Goal: Task Accomplishment & Management: Manage account settings

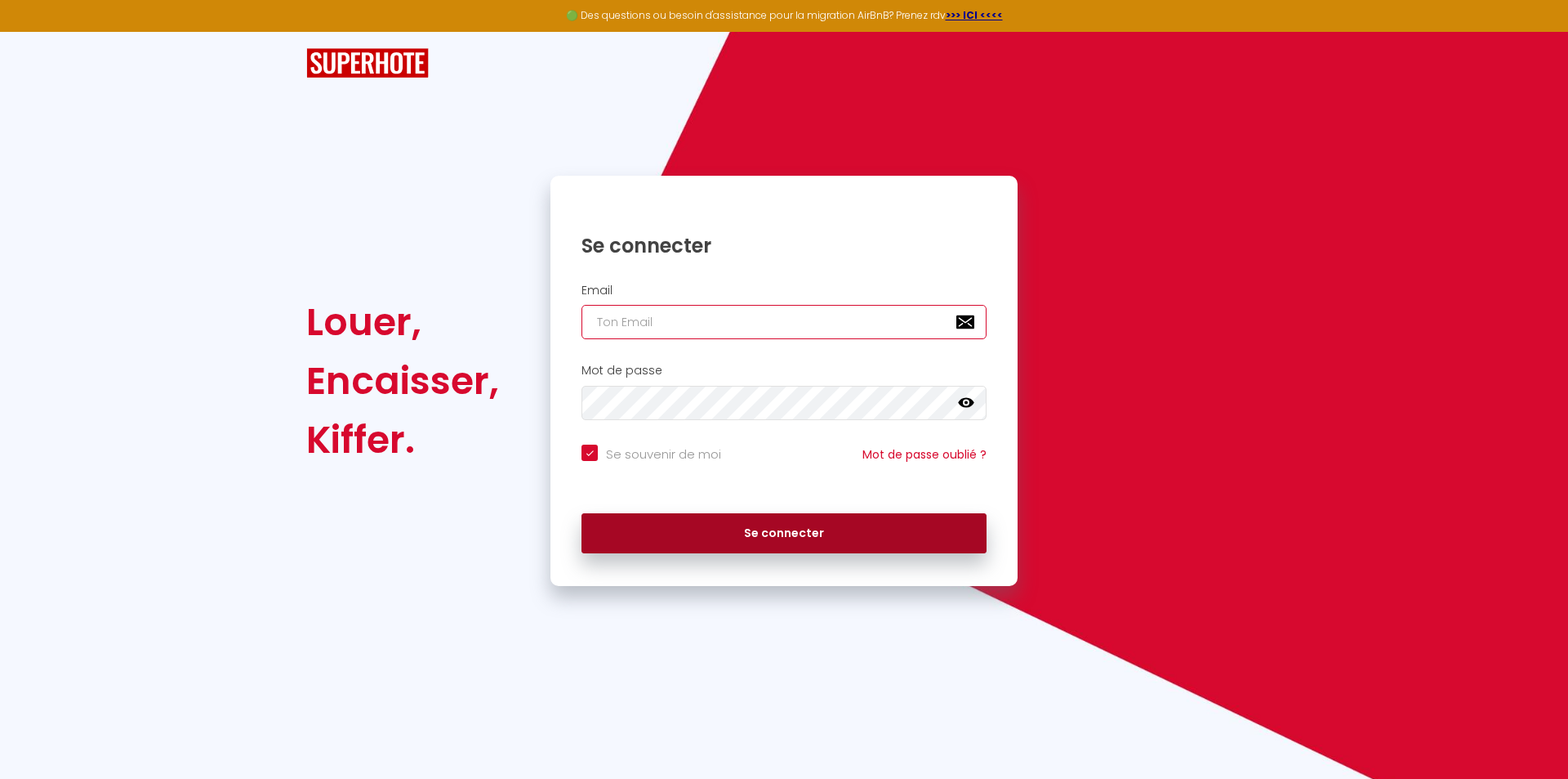
type input "[EMAIL_ADDRESS][DOMAIN_NAME]"
click at [730, 537] on button "Se connecter" at bounding box center [784, 534] width 405 height 41
checkbox input "true"
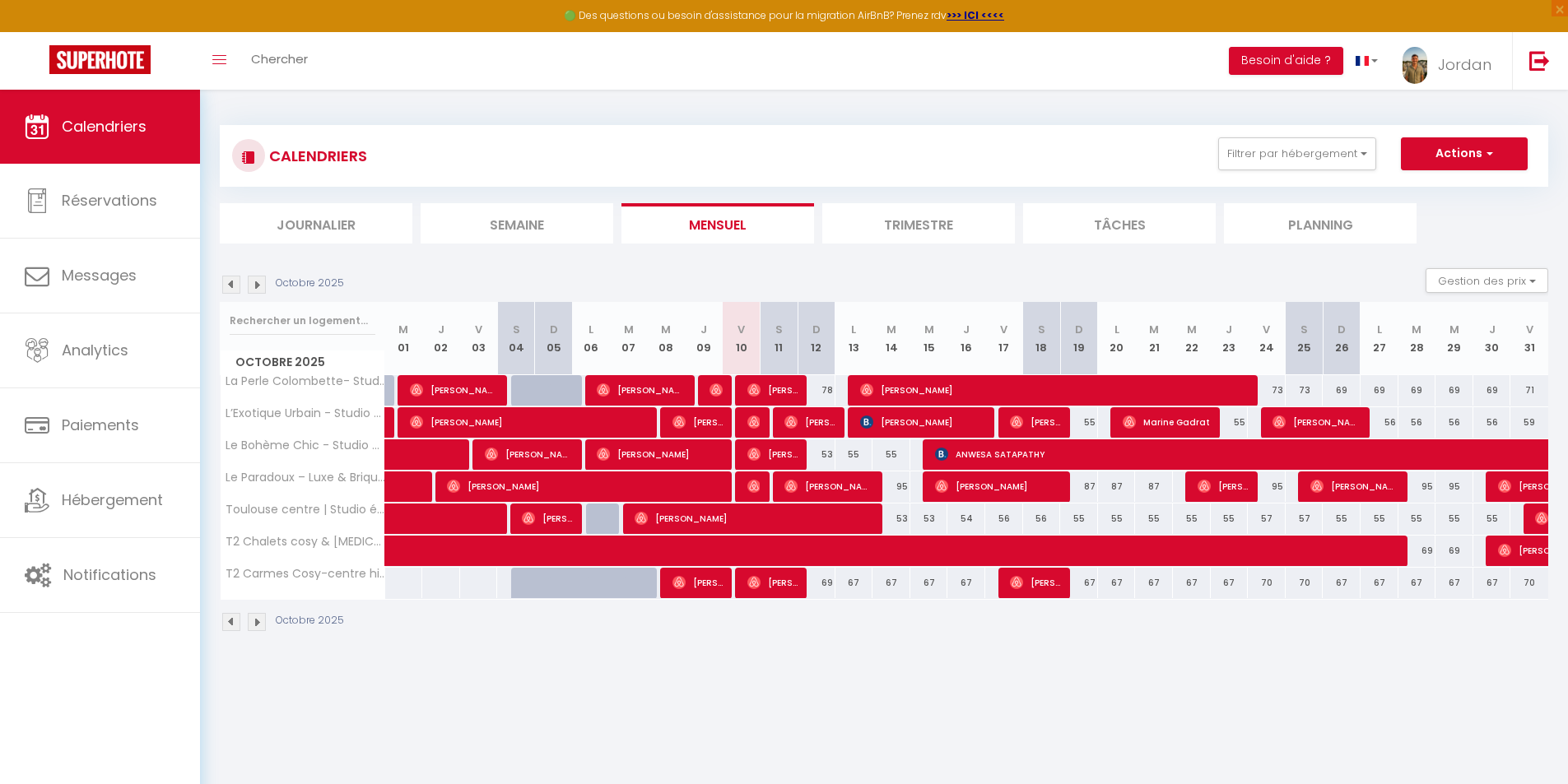
click at [828, 587] on div "69" at bounding box center [816, 582] width 38 height 30
type input "69"
type input "Dim 12 Octobre 2025"
type input "Lun 13 Octobre 2025"
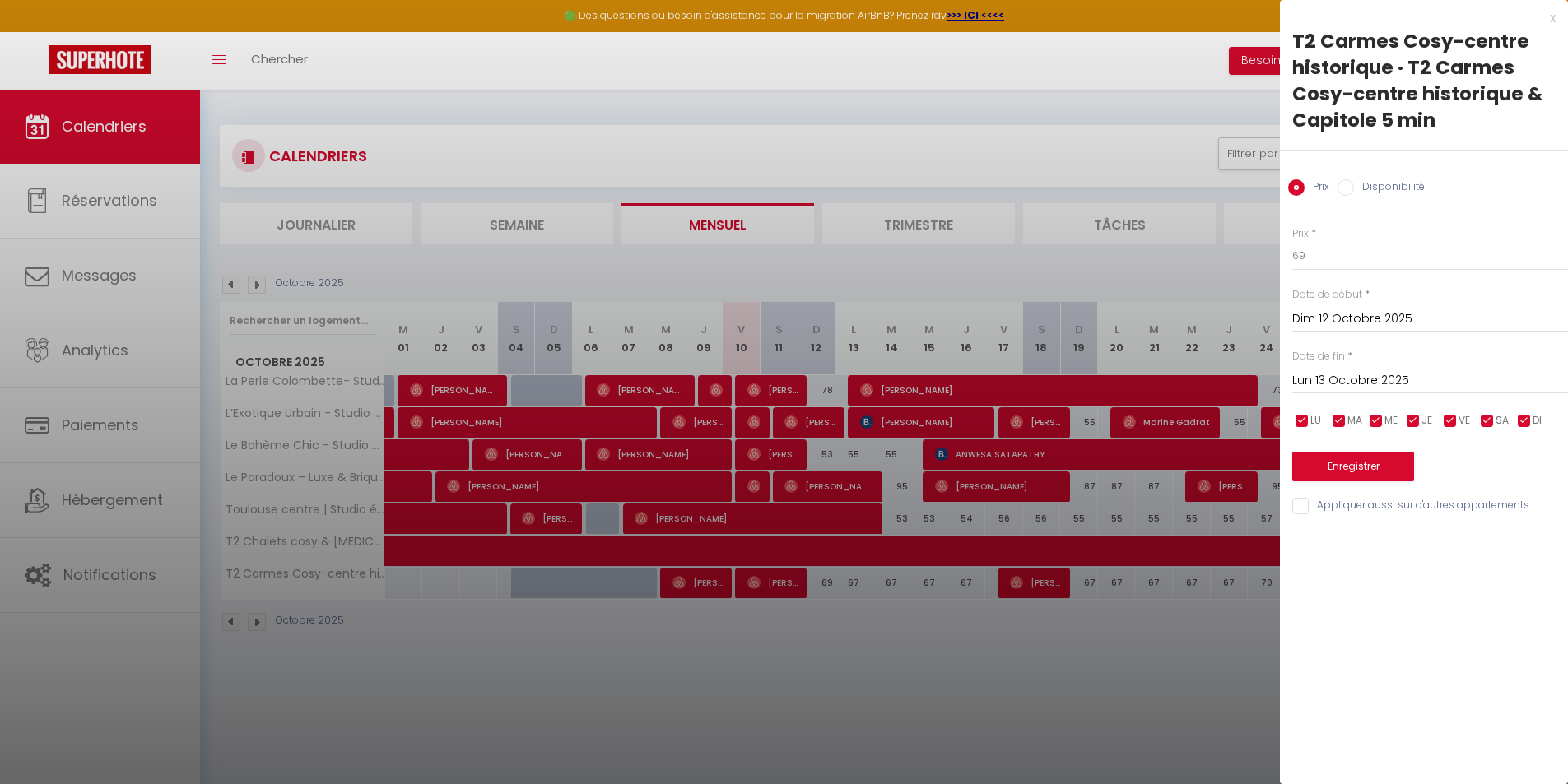
click at [1236, 645] on div at bounding box center [784, 392] width 1568 height 784
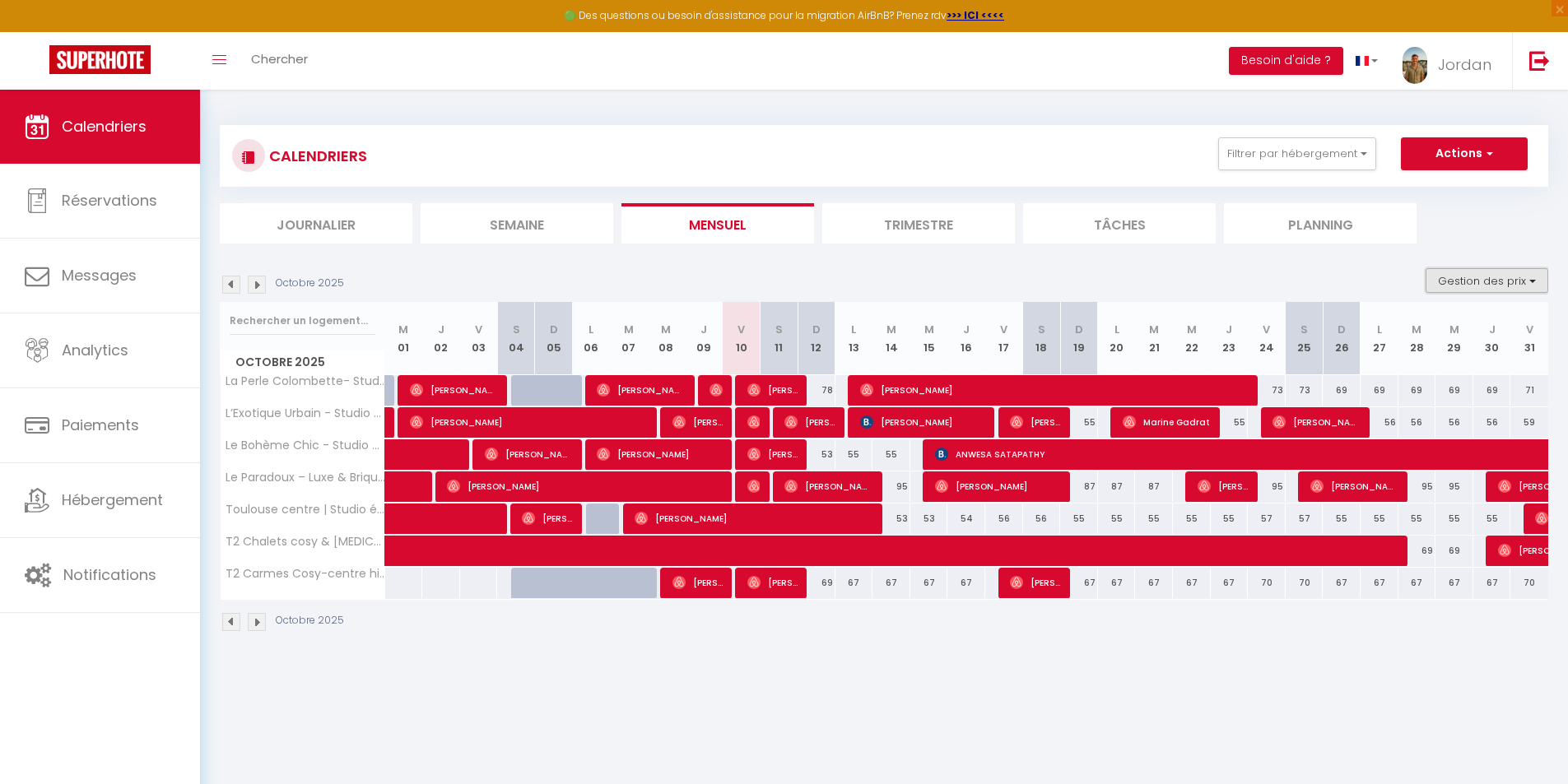
click at [1507, 290] on button "Gestion des prix" at bounding box center [1487, 280] width 123 height 24
click at [1446, 362] on input "Règles" at bounding box center [1473, 360] width 148 height 17
checkbox input "true"
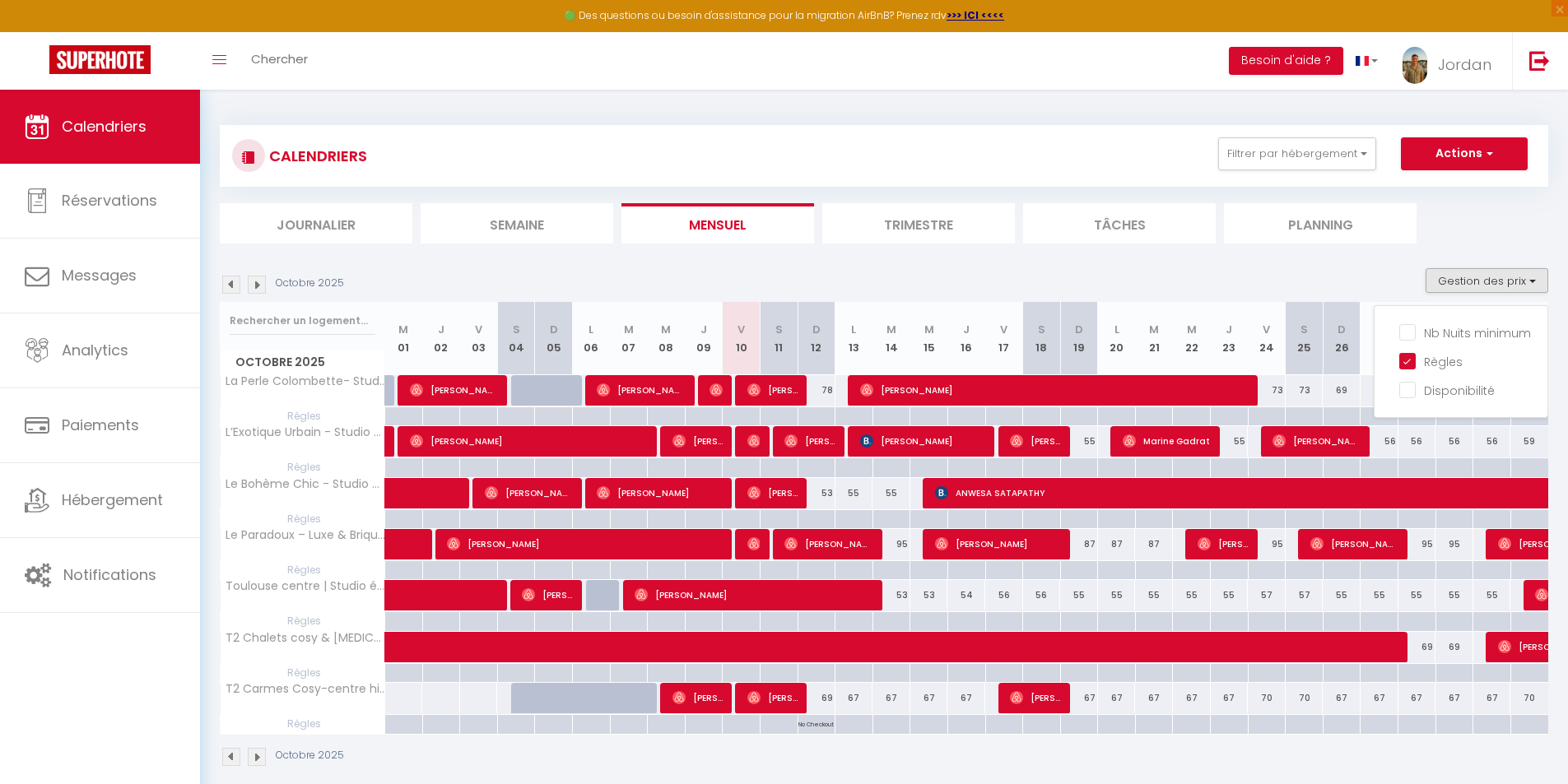
click at [827, 697] on div "69" at bounding box center [816, 698] width 38 height 30
type input "69"
type input "Dim 12 Octobre 2025"
type input "Lun 13 Octobre 2025"
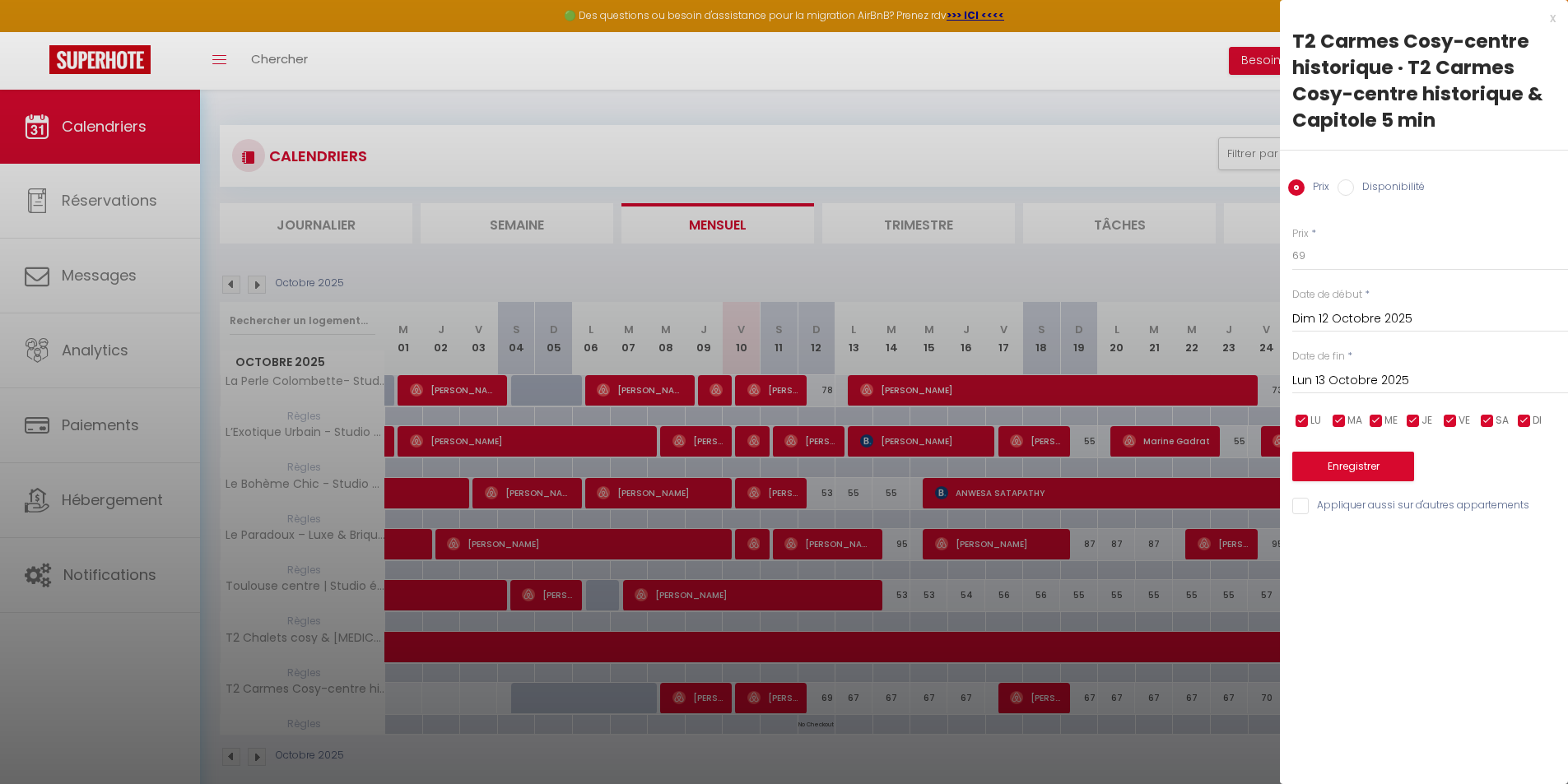
click at [1553, 24] on div "x" at bounding box center [1417, 18] width 276 height 20
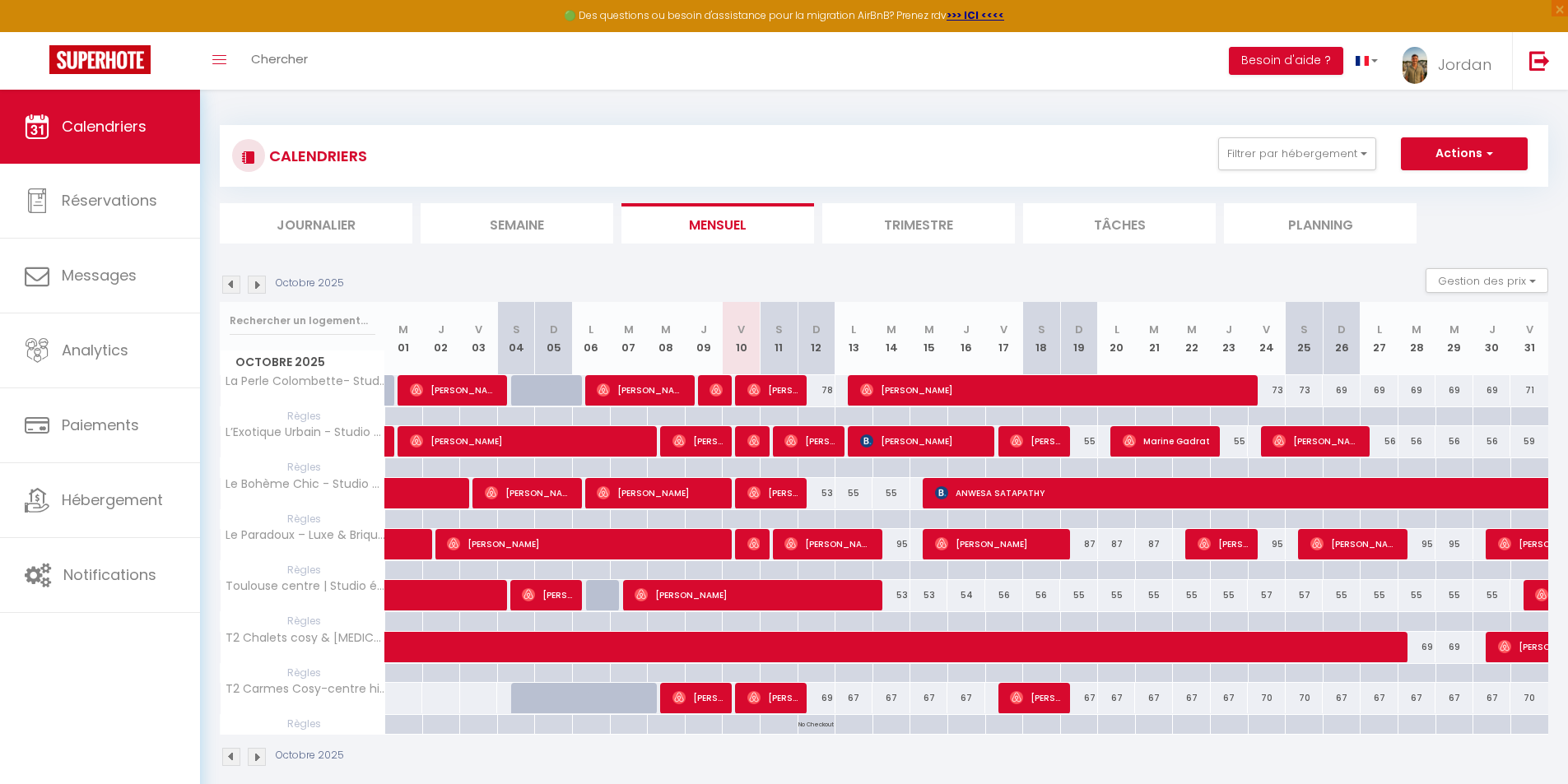
click at [825, 730] on p "No Checkout" at bounding box center [816, 722] width 35 height 16
type input "Dim 12 Octobre 2025"
type input "Lun 13 Octobre 2025"
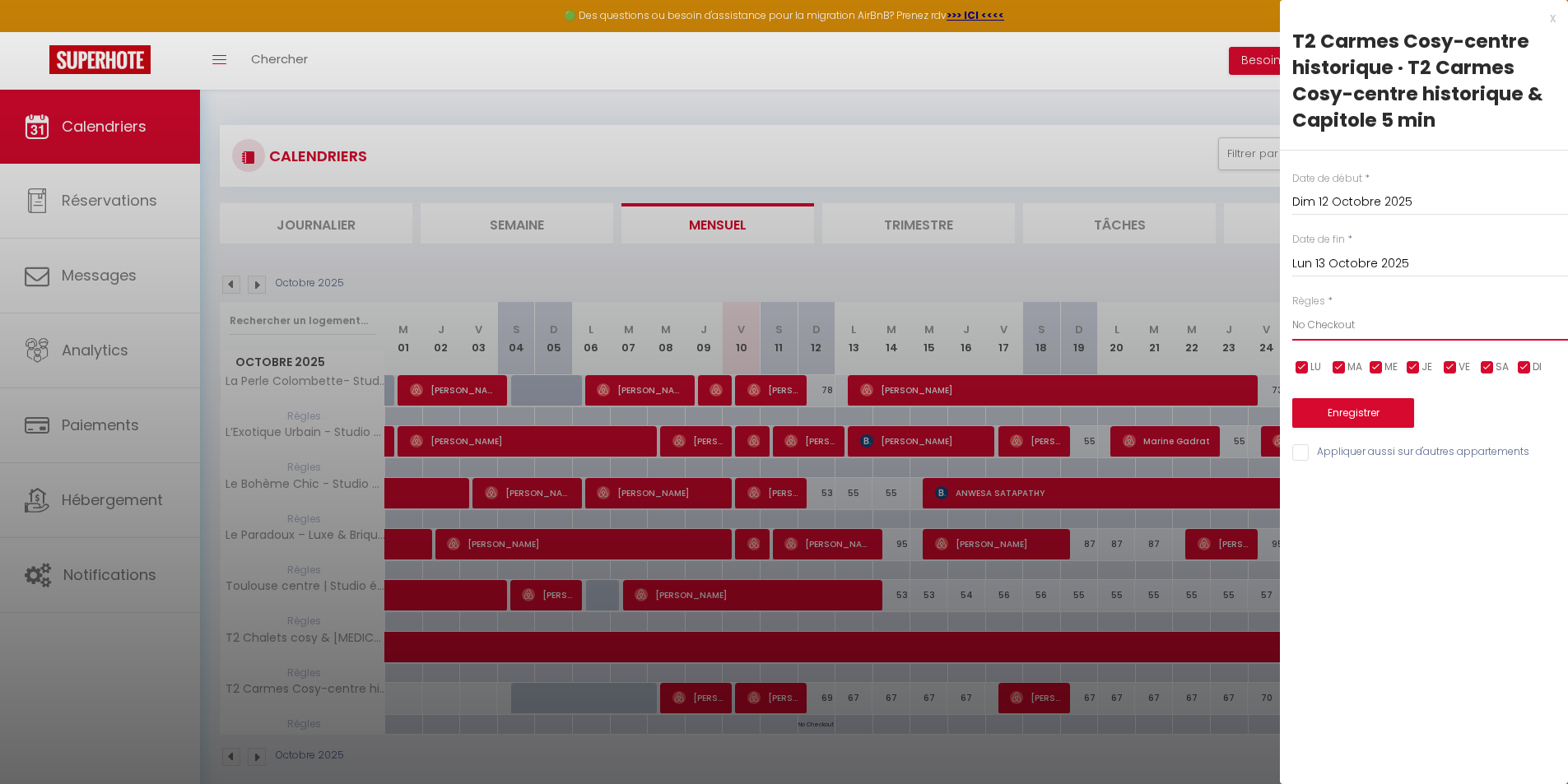
click at [1342, 326] on select "Aucun No Checkin No Checkout Pas d'arrivée / Pas de départ" at bounding box center [1430, 325] width 276 height 31
click at [1292, 310] on select "Aucun No Checkin No Checkout Pas d'arrivée / Pas de départ" at bounding box center [1430, 325] width 276 height 31
click at [1347, 327] on select "Aucun No Checkin No Checkout Pas d'arrivée / Pas de départ" at bounding box center [1430, 325] width 276 height 31
select select "0"
click at [1292, 310] on select "Aucun No Checkin No Checkout Pas d'arrivée / Pas de départ" at bounding box center [1430, 325] width 276 height 31
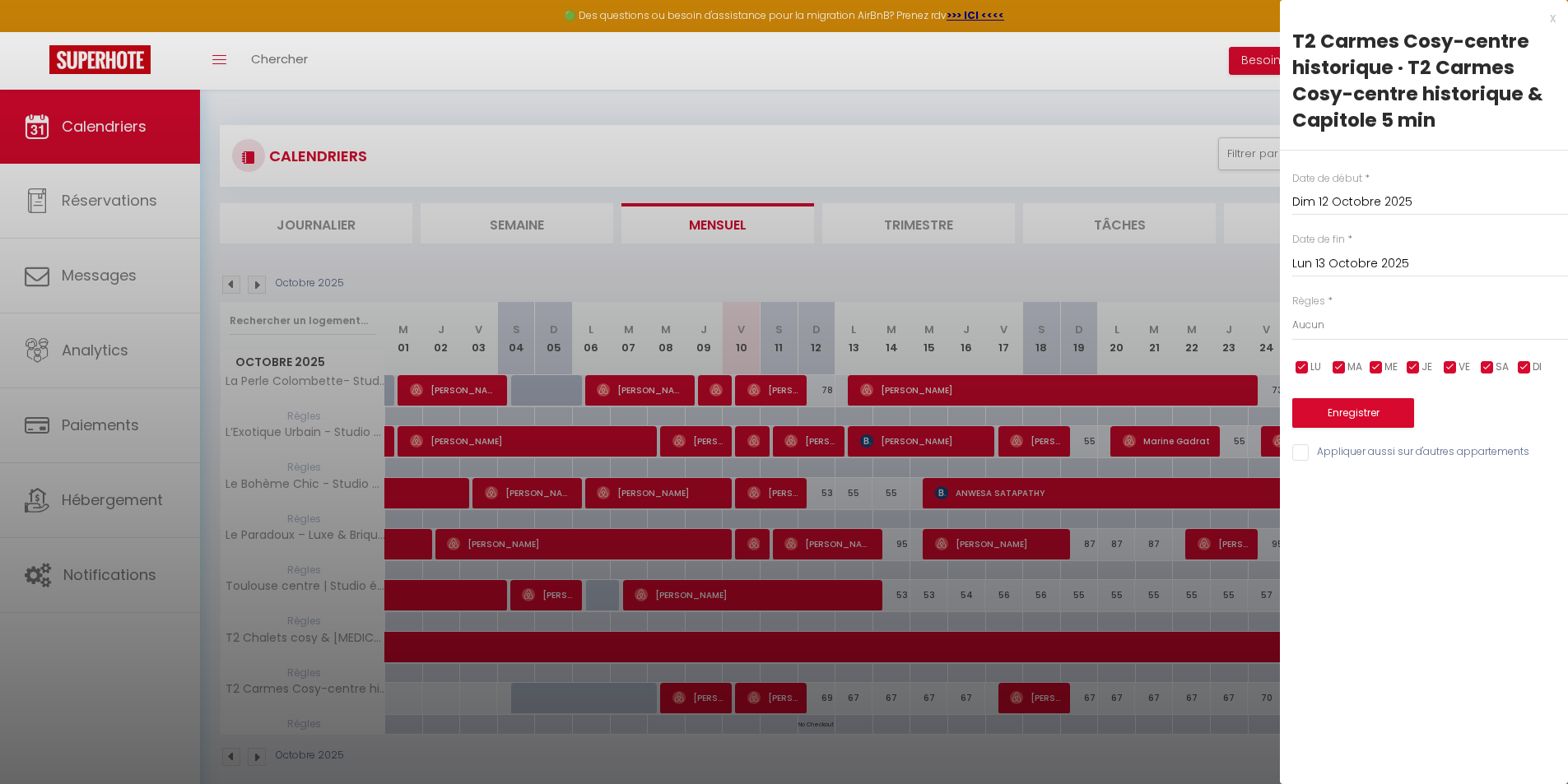
click at [1543, 13] on div "x" at bounding box center [1417, 18] width 276 height 20
type input "undefined aN undefined NaN"
select select
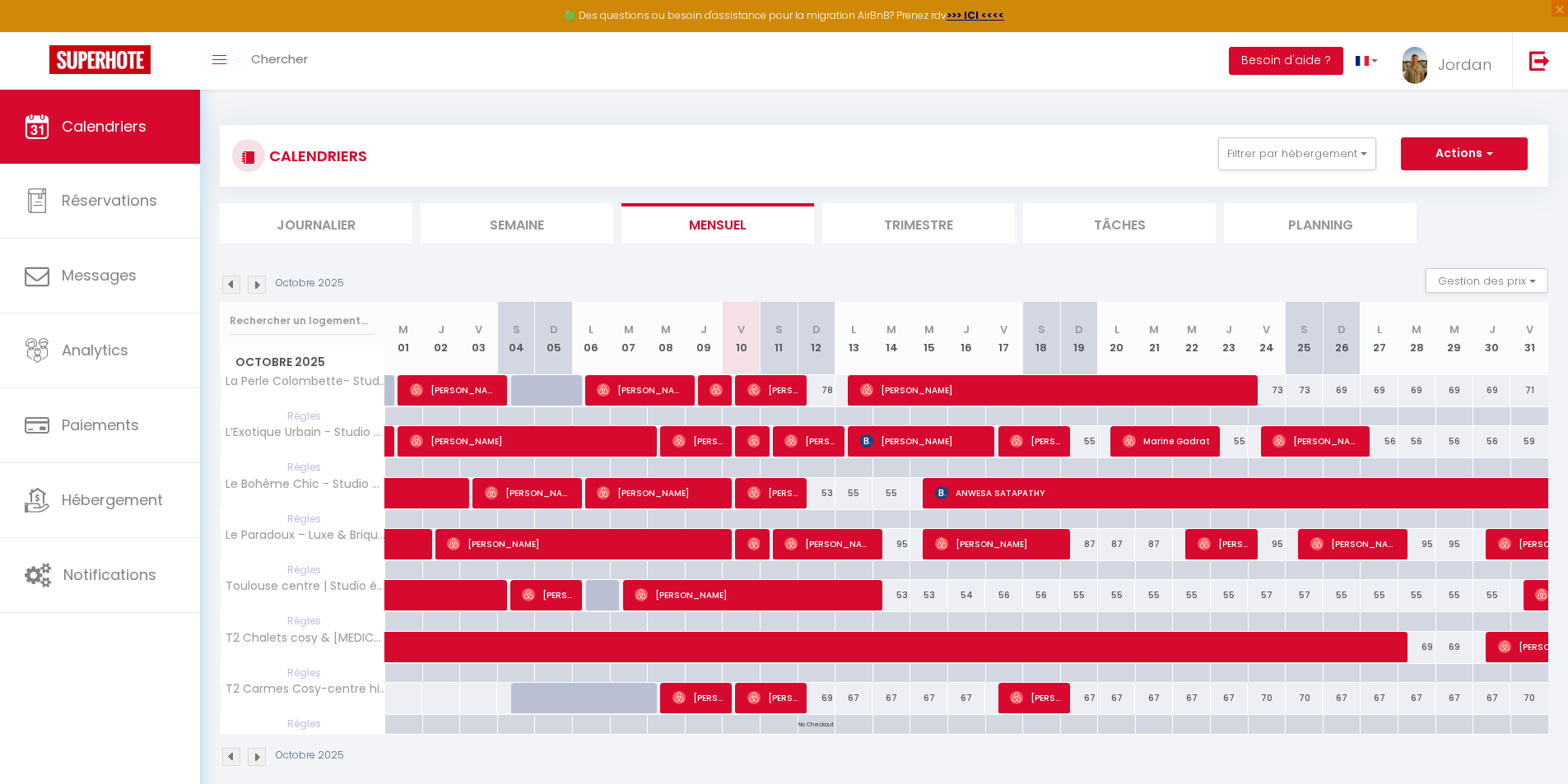
click at [825, 728] on p "No Checkout" at bounding box center [816, 722] width 35 height 16
type input "Dim 12 Octobre 2025"
type input "Lun 13 Octobre 2025"
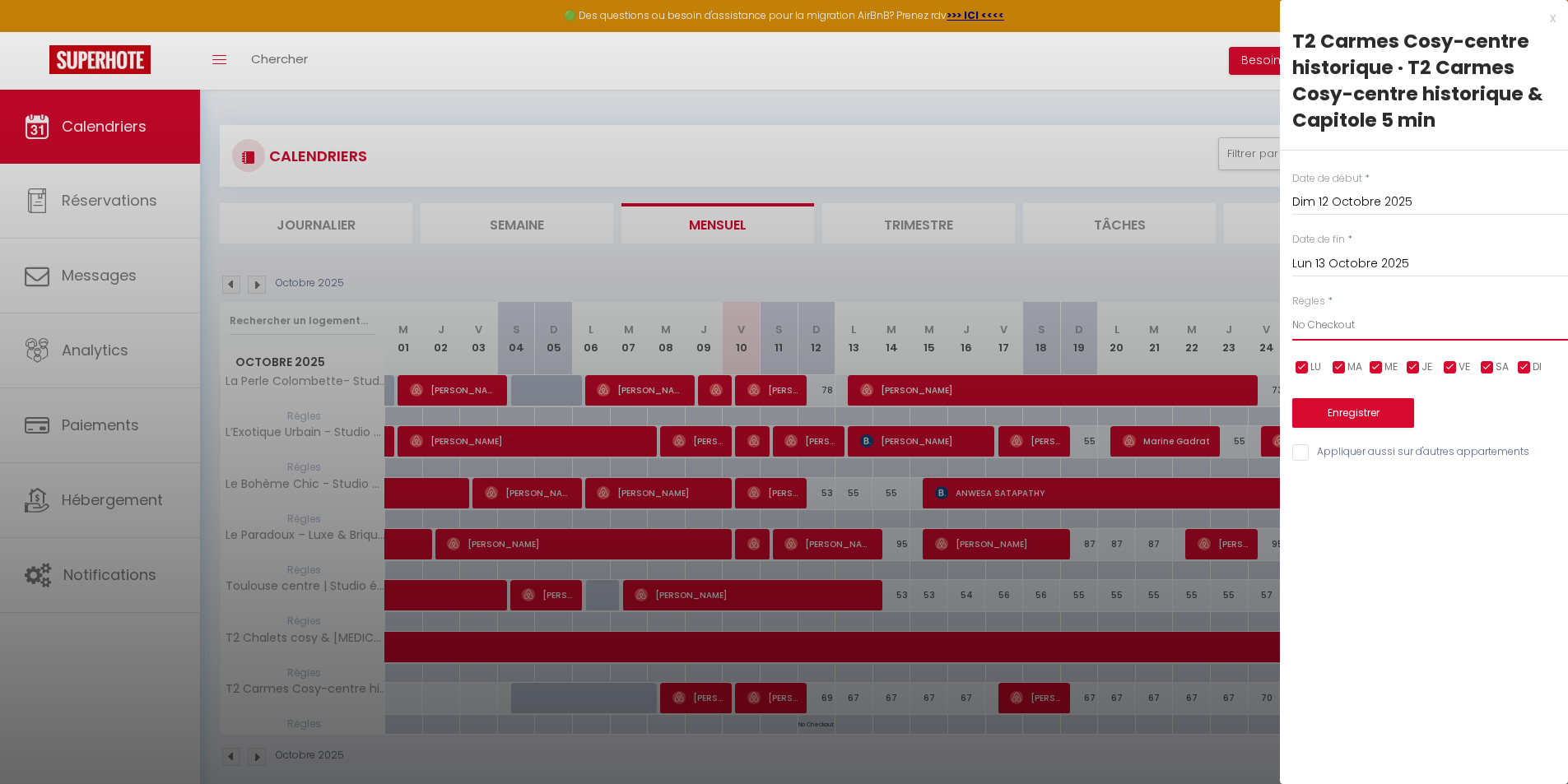
click at [1354, 323] on select "Aucun No Checkin No Checkout Pas d'arrivée / Pas de départ" at bounding box center [1430, 325] width 276 height 31
select select "0"
click at [1292, 310] on select "Aucun No Checkin No Checkout Pas d'arrivée / Pas de départ" at bounding box center [1430, 325] width 276 height 31
click at [1371, 416] on button "Enregistrer" at bounding box center [1353, 413] width 122 height 29
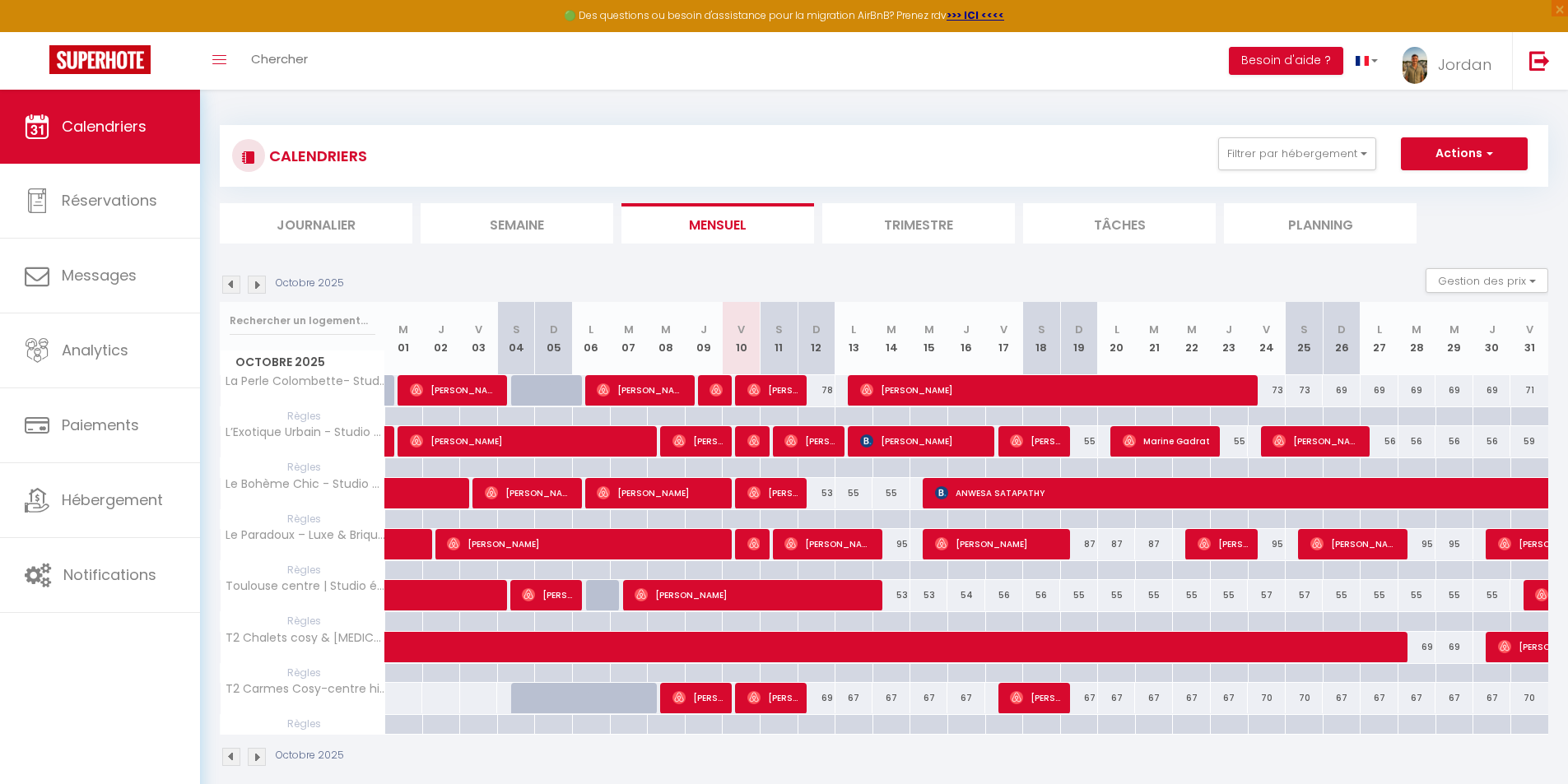
click at [903, 599] on div "53" at bounding box center [891, 595] width 38 height 30
type input "53"
type input "[DATE]"
type input "Mer 15 Octobre 2025"
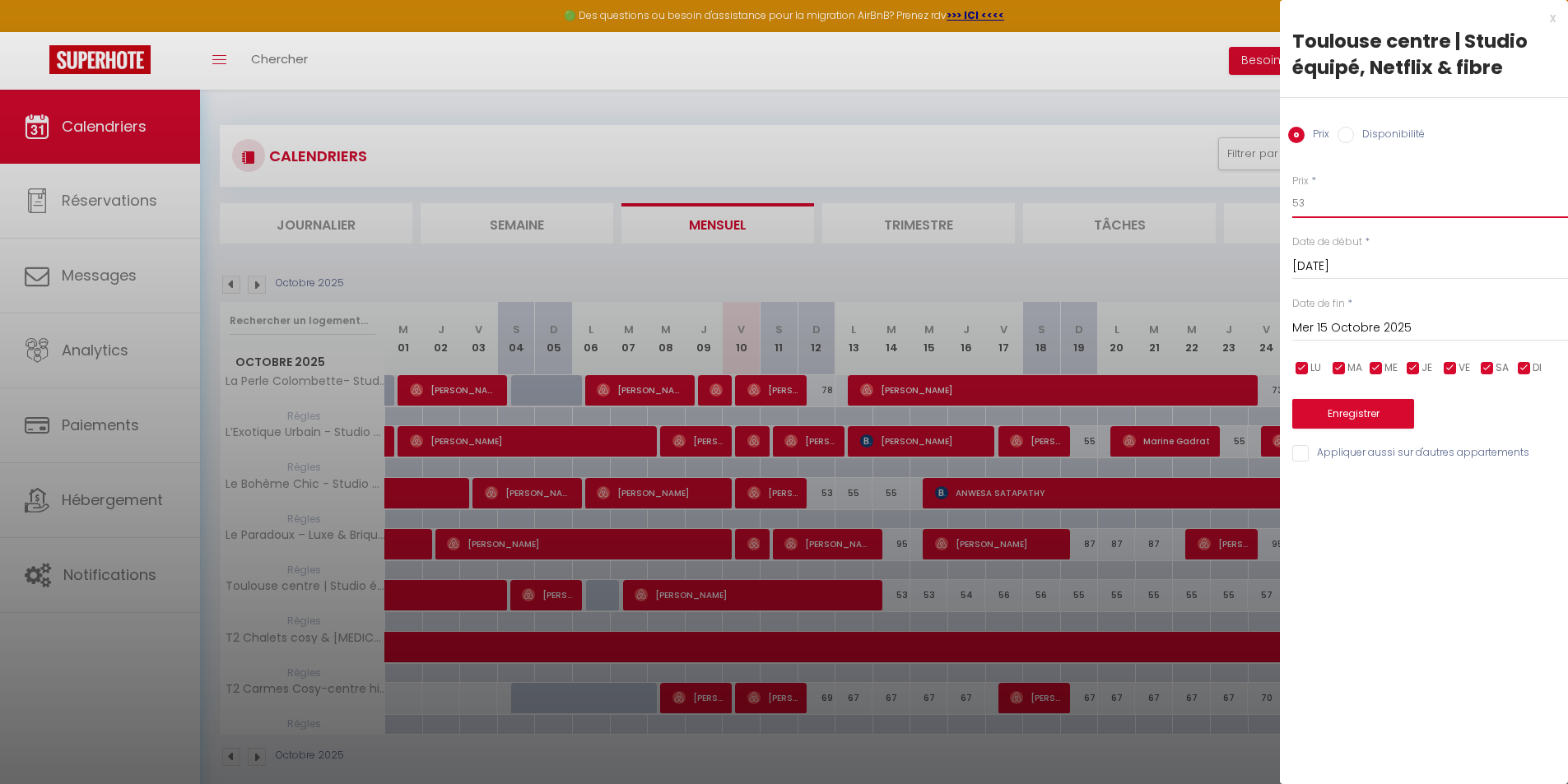
click at [1337, 213] on input "53" at bounding box center [1430, 203] width 276 height 29
type input "52"
click at [1318, 335] on input "Mer 15 Octobre 2025" at bounding box center [1430, 328] width 276 height 22
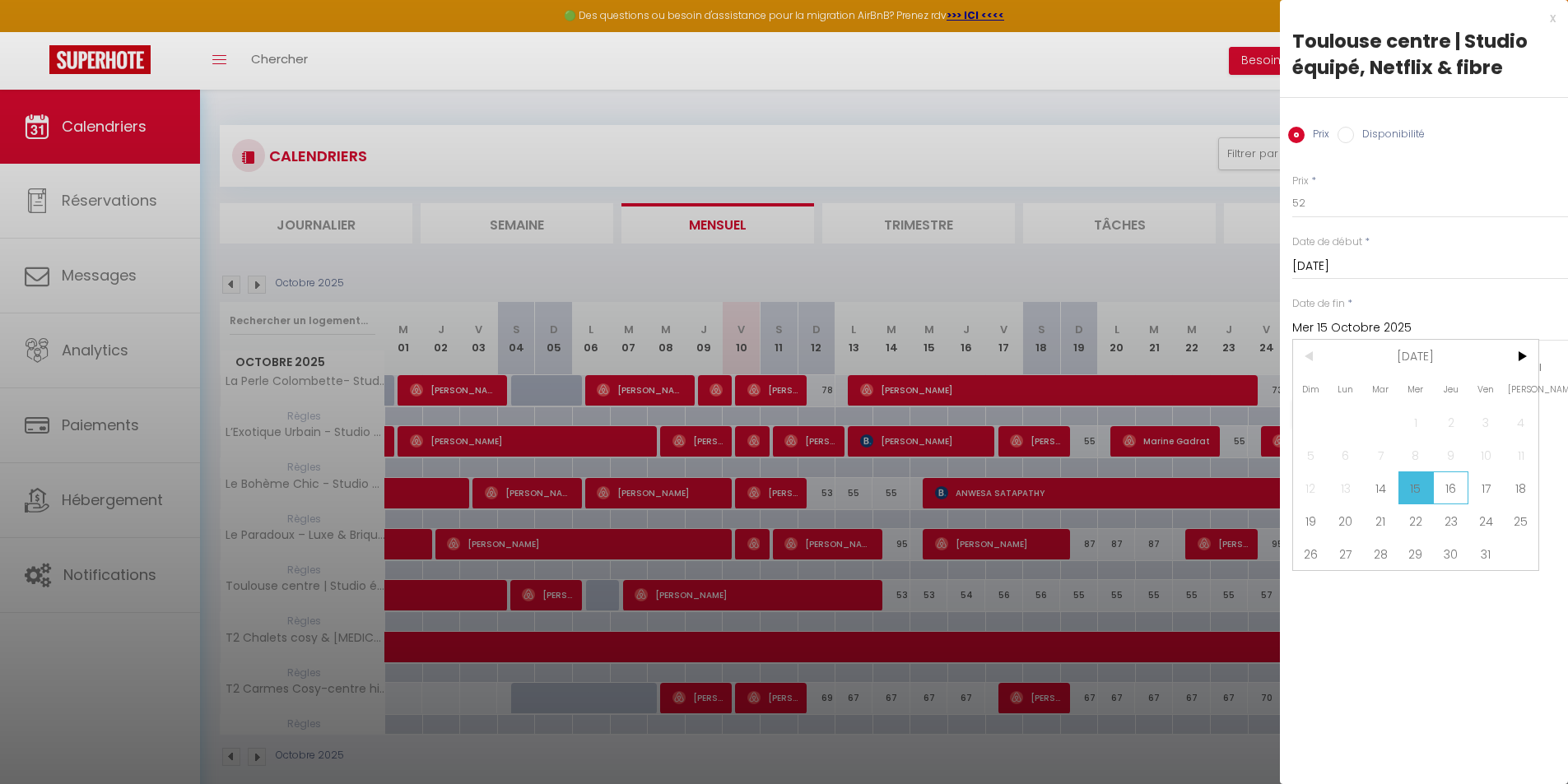
click at [1451, 489] on span "16" at bounding box center [1450, 488] width 35 height 33
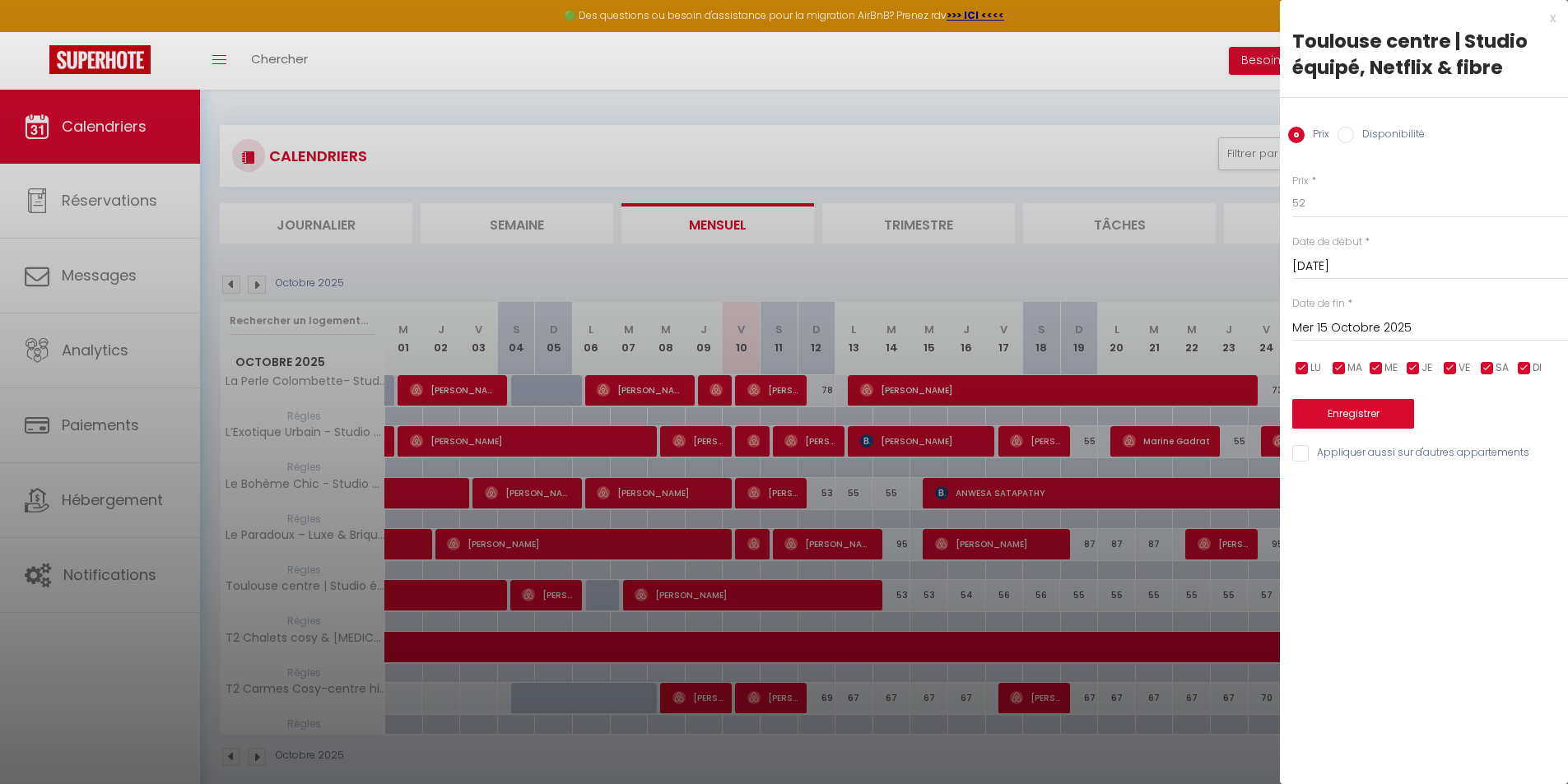
type input "Jeu 16 Octobre 2025"
click at [1335, 418] on button "Enregistrer" at bounding box center [1353, 414] width 122 height 29
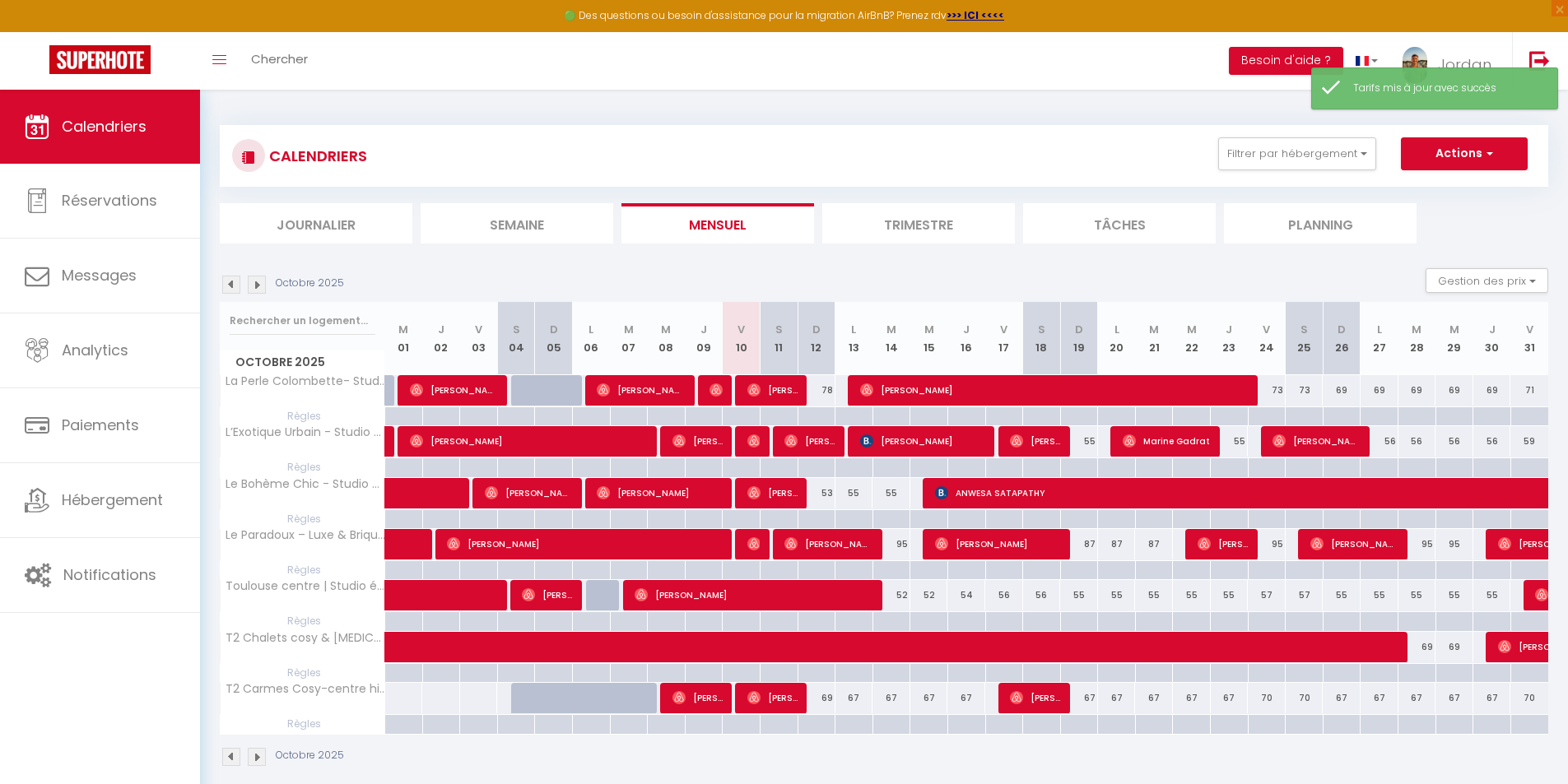
click at [1006, 591] on div "56" at bounding box center [1004, 595] width 38 height 30
type input "56"
type input "Ven 17 Octobre 2025"
type input "Sam 18 Octobre 2025"
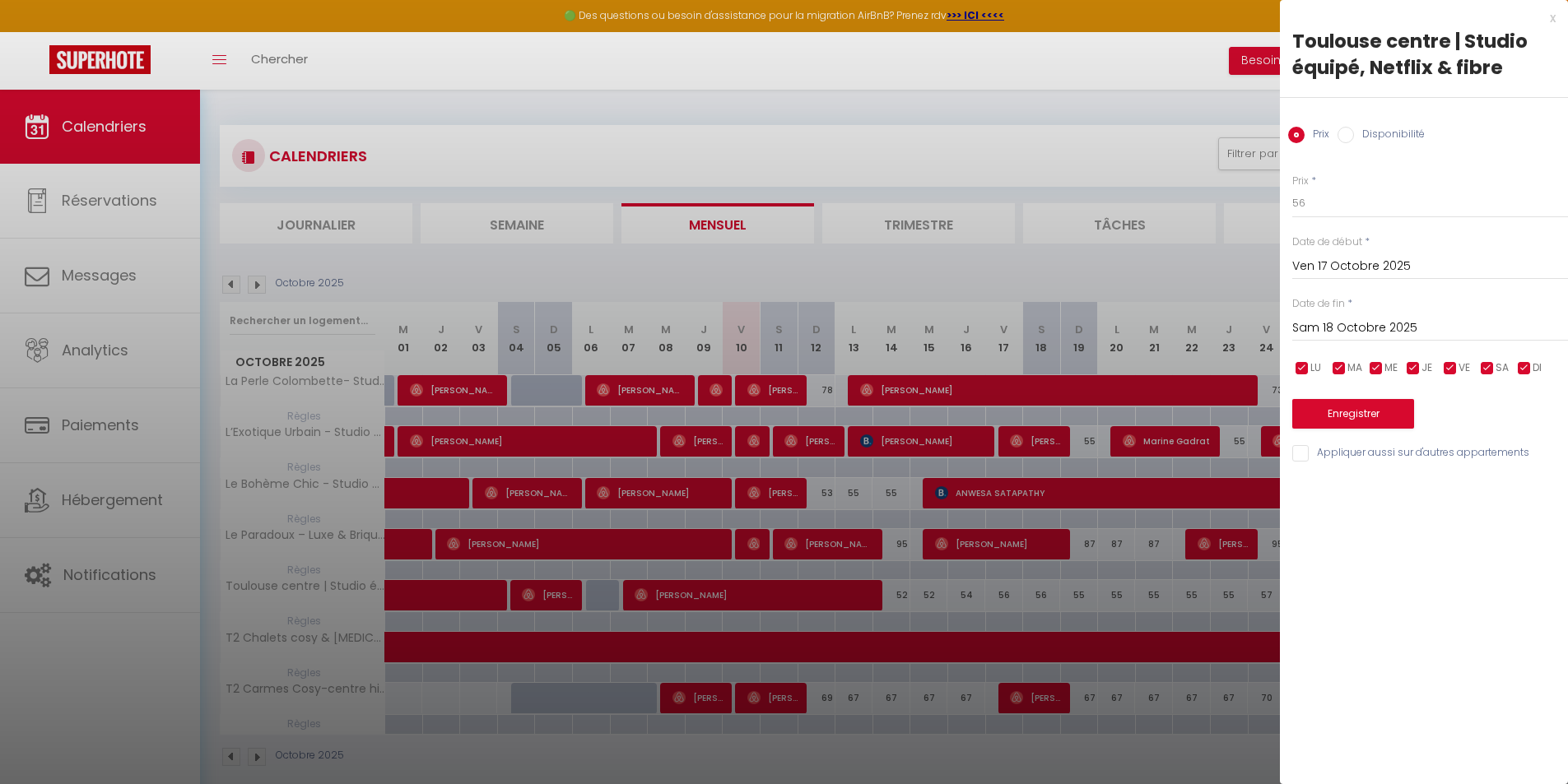
click at [1553, 21] on div "x" at bounding box center [1417, 18] width 276 height 20
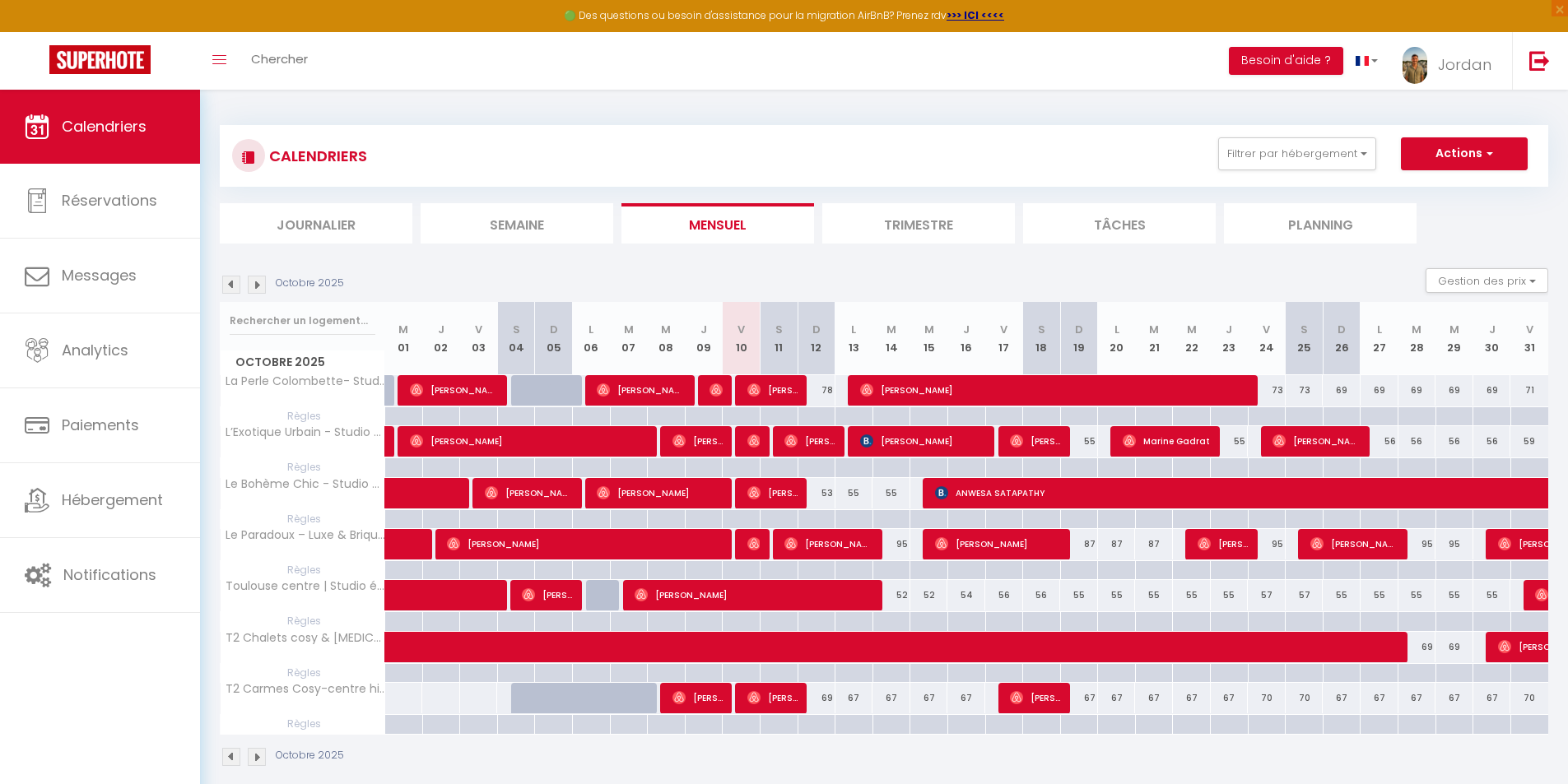
click at [972, 591] on div "54" at bounding box center [966, 595] width 38 height 30
type input "54"
type input "Jeu 16 Octobre 2025"
type input "Ven 17 Octobre 2025"
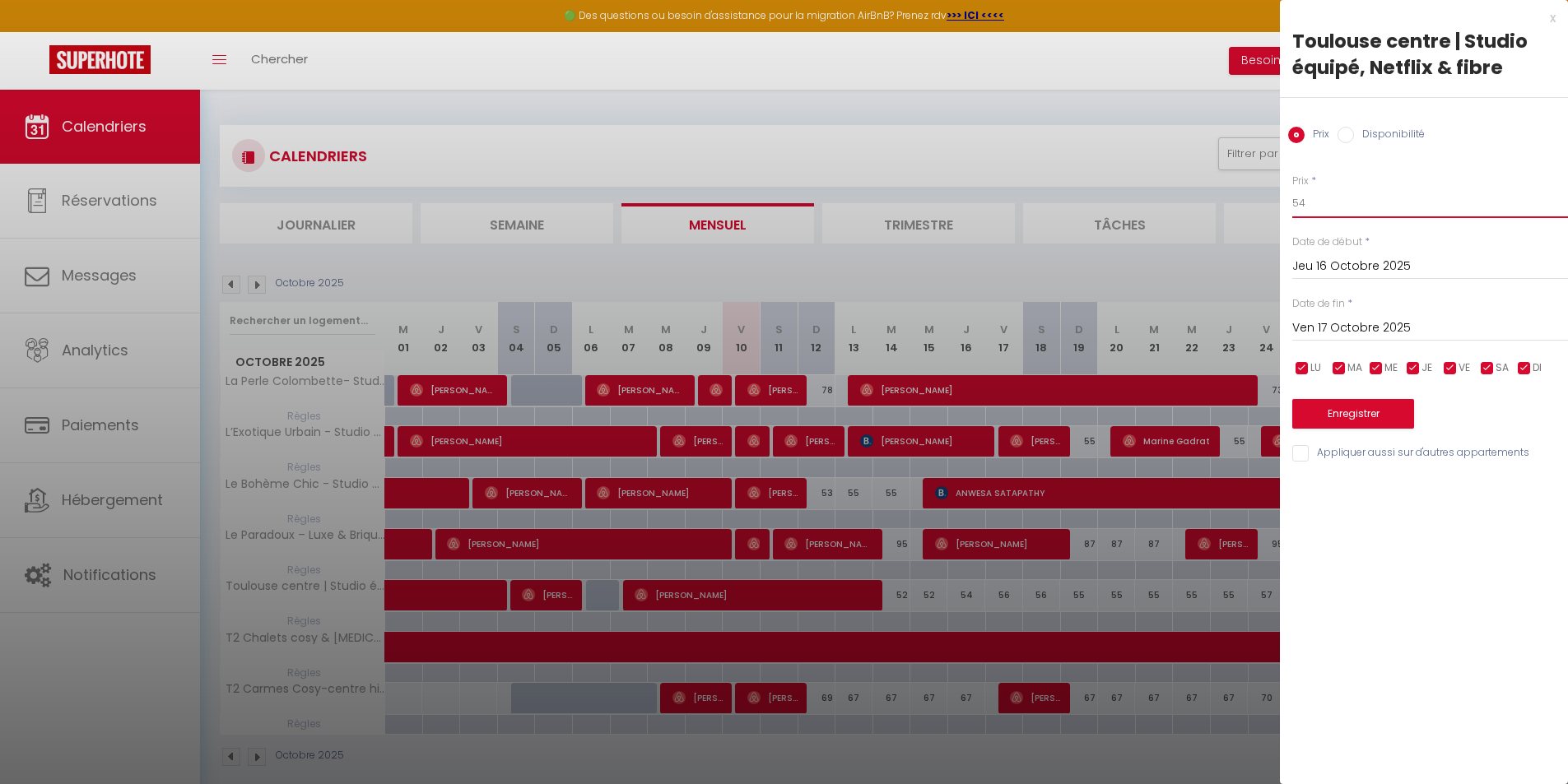
click at [1338, 213] on input "54" at bounding box center [1430, 203] width 276 height 29
type input "53"
click at [1322, 402] on button "Enregistrer" at bounding box center [1353, 414] width 122 height 29
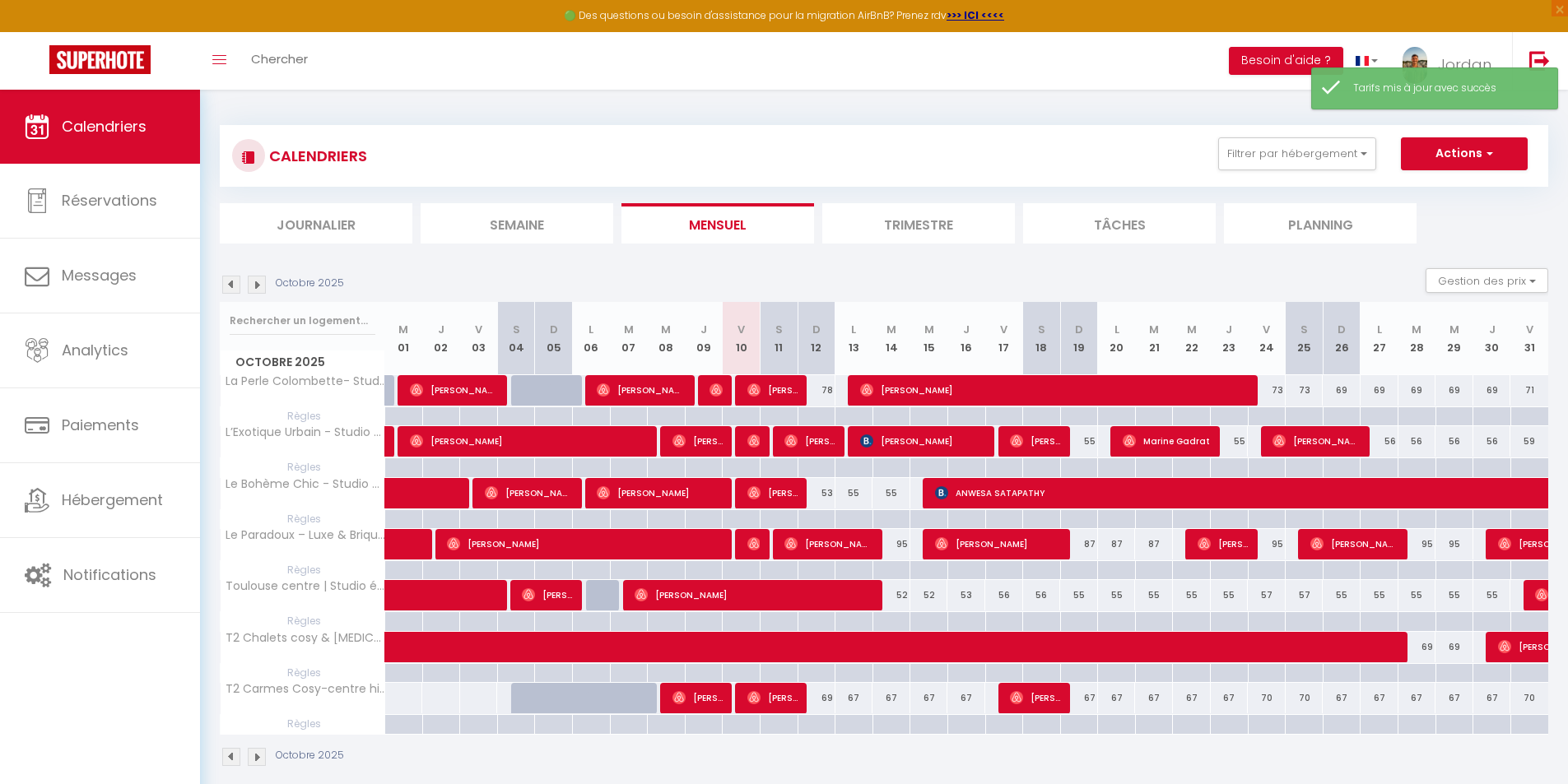
click at [1004, 592] on div "56" at bounding box center [1004, 595] width 38 height 30
type input "56"
type input "Ven 17 Octobre 2025"
type input "Sam 18 Octobre 2025"
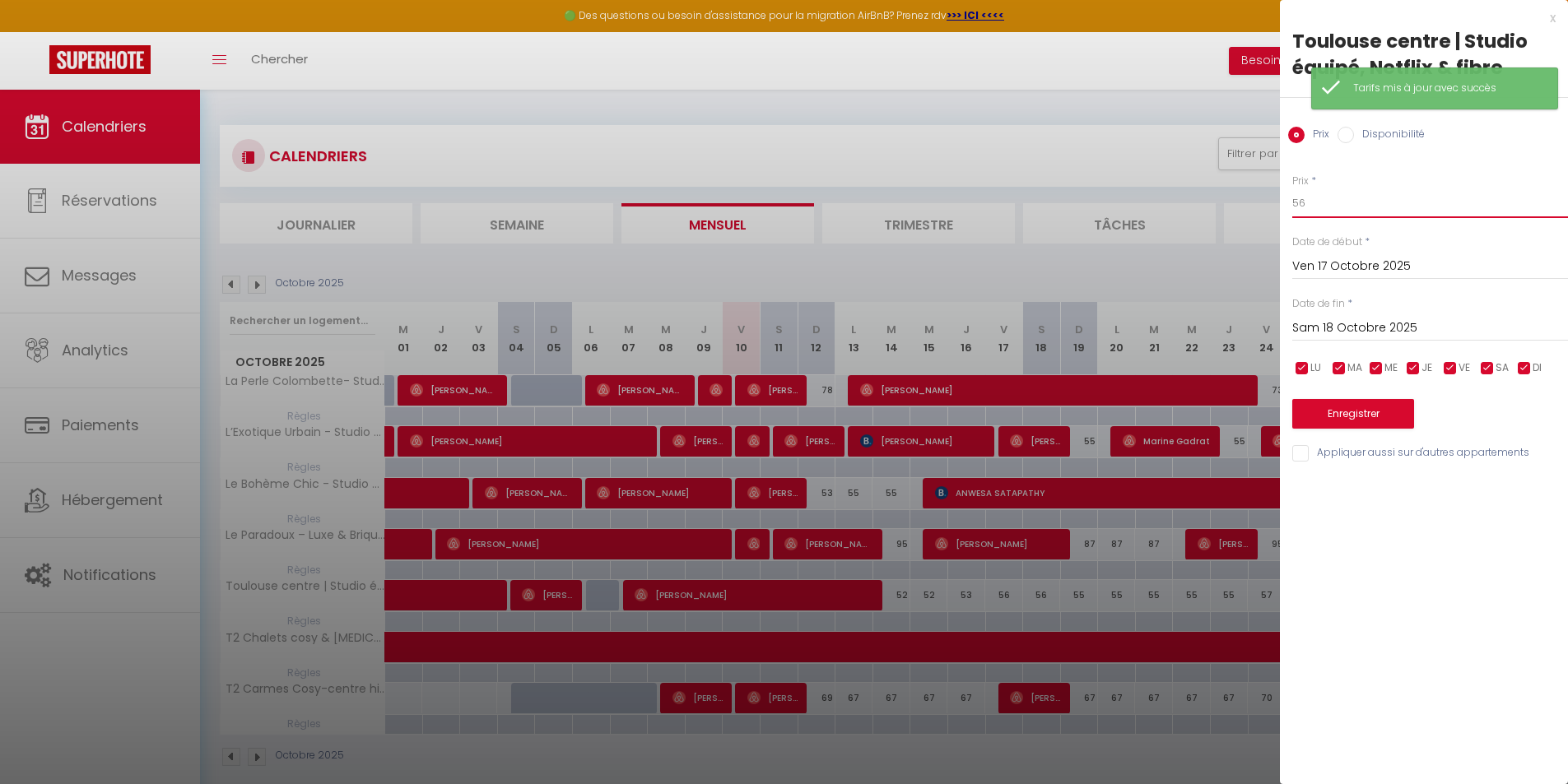
click at [1318, 206] on input "56" at bounding box center [1430, 203] width 276 height 29
type input "55"
click at [1348, 410] on button "Enregistrer" at bounding box center [1353, 414] width 122 height 29
